Goal: Task Accomplishment & Management: Manage account settings

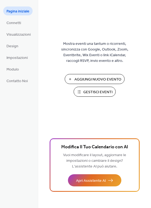
click at [91, 94] on span "Gestisci Eventi" at bounding box center [97, 92] width 29 height 6
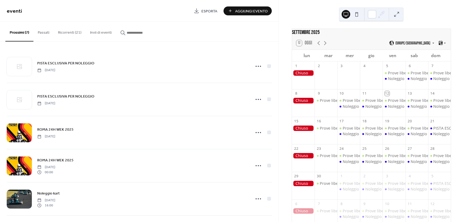
drag, startPoint x: 321, startPoint y: 42, endPoint x: 317, endPoint y: 6, distance: 35.9
click at [317, 6] on div "[DATE] 12 [DATE] [GEOGRAPHIC_DATA]/[GEOGRAPHIC_DATA] lun mar mer gio ven sab do…" at bounding box center [371, 111] width 185 height 222
click at [354, 15] on button at bounding box center [357, 14] width 9 height 9
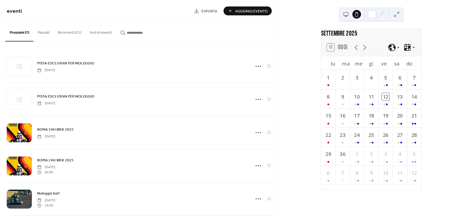
click at [348, 14] on button at bounding box center [346, 14] width 9 height 9
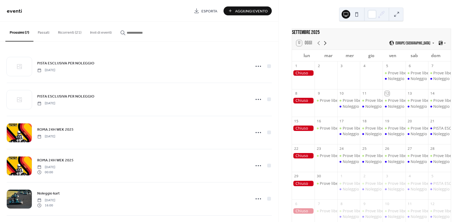
click at [325, 46] on icon at bounding box center [325, 43] width 6 height 6
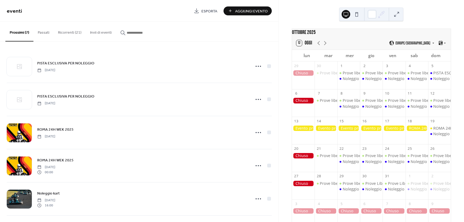
drag, startPoint x: 79, startPoint y: 32, endPoint x: 155, endPoint y: 13, distance: 78.4
click at [155, 13] on span "eventi" at bounding box center [98, 11] width 183 height 11
click at [325, 43] on icon at bounding box center [325, 43] width 6 height 6
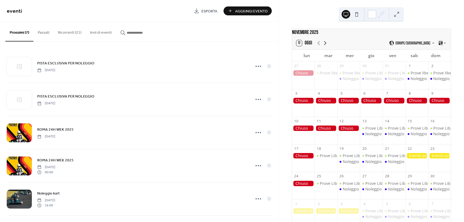
click at [324, 46] on icon at bounding box center [325, 43] width 6 height 6
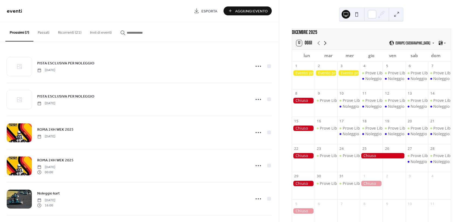
click at [325, 46] on icon at bounding box center [325, 43] width 6 height 6
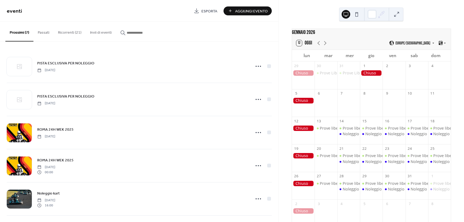
drag, startPoint x: 320, startPoint y: 45, endPoint x: 342, endPoint y: 40, distance: 23.2
click at [342, 40] on div "12 Oggi Europe/Rome" at bounding box center [371, 43] width 159 height 13
click at [323, 45] on icon at bounding box center [325, 43] width 6 height 6
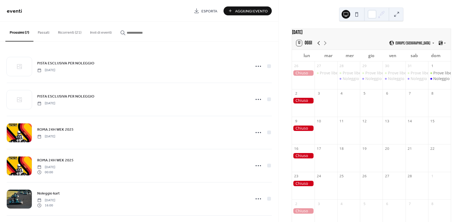
click at [320, 45] on icon at bounding box center [319, 43] width 6 height 6
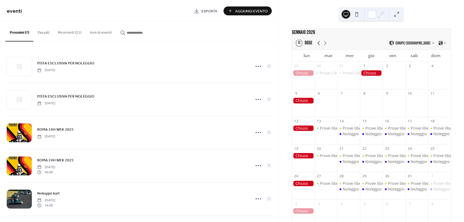
click at [319, 45] on icon at bounding box center [319, 43] width 6 height 6
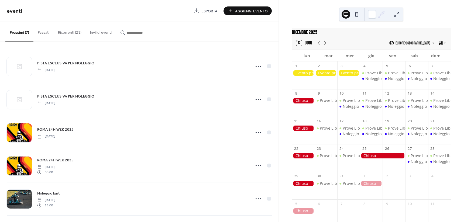
drag, startPoint x: 319, startPoint y: 45, endPoint x: 342, endPoint y: 39, distance: 22.8
click at [342, 39] on div "12 Oggi Europe/Rome" at bounding box center [371, 43] width 159 height 13
click at [317, 46] on icon at bounding box center [319, 43] width 6 height 6
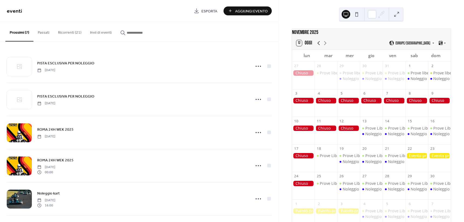
click at [318, 46] on icon at bounding box center [319, 43] width 6 height 6
